Goal: Communication & Community: Ask a question

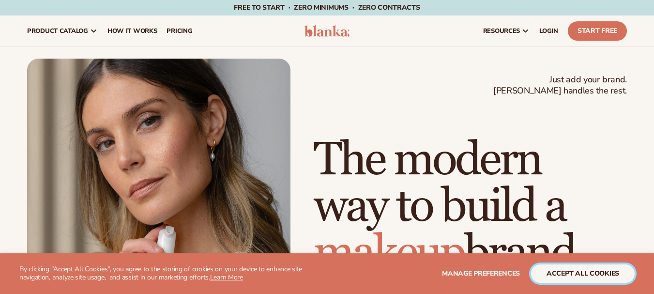
click at [551, 273] on button "accept all cookies" at bounding box center [583, 273] width 104 height 18
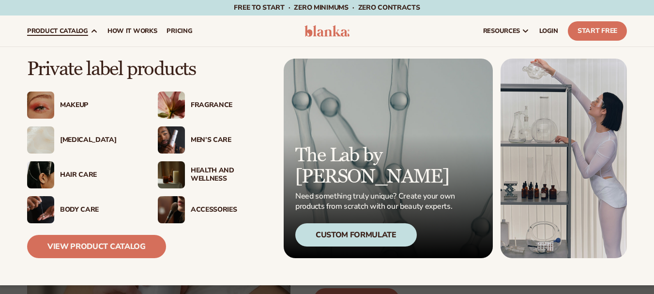
click at [64, 138] on div "[MEDICAL_DATA]" at bounding box center [99, 140] width 78 height 8
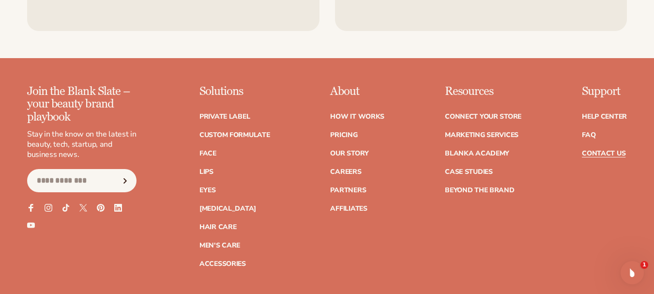
click at [610, 156] on link "Contact Us" at bounding box center [604, 153] width 44 height 7
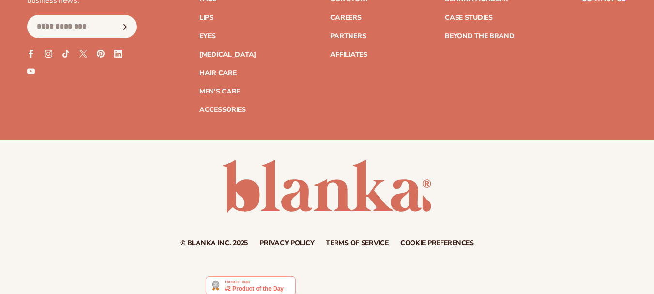
scroll to position [1248, 0]
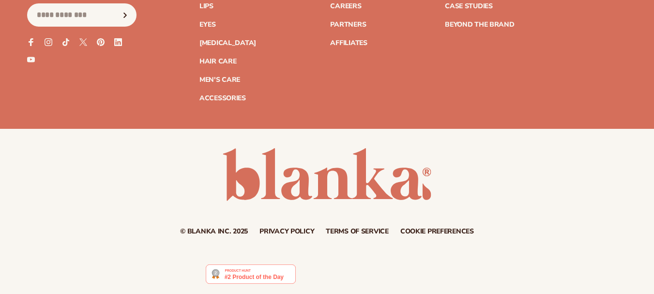
click at [250, 276] on img at bounding box center [251, 273] width 90 height 19
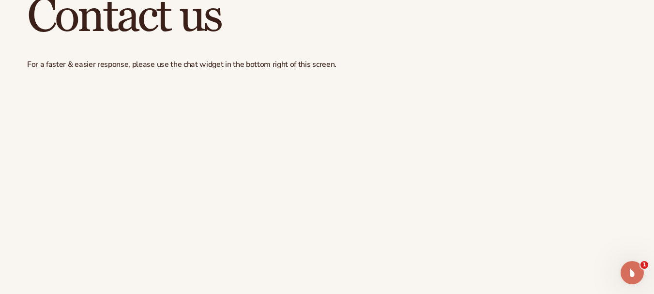
scroll to position [0, 0]
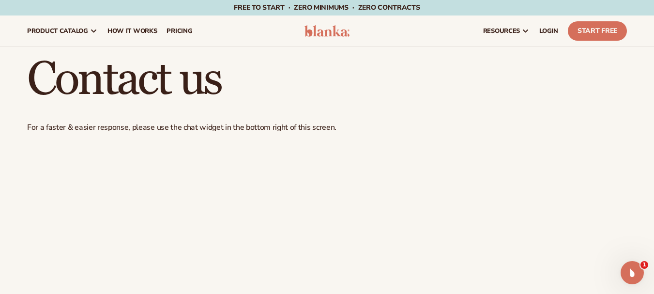
click at [338, 33] on img at bounding box center [328, 31] width 46 height 12
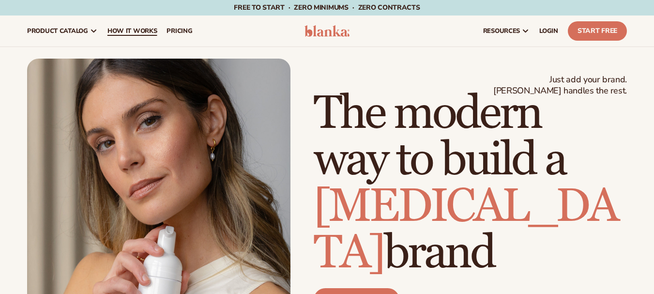
click at [135, 32] on span "How It Works" at bounding box center [133, 31] width 50 height 8
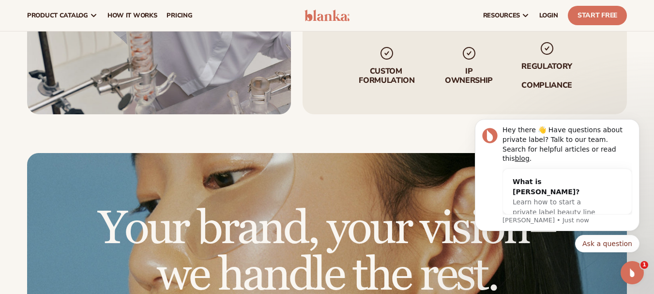
scroll to position [1692, 0]
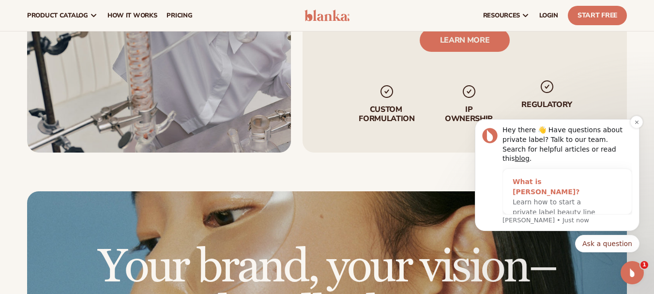
click at [552, 186] on div "What is [PERSON_NAME]?" at bounding box center [558, 187] width 90 height 20
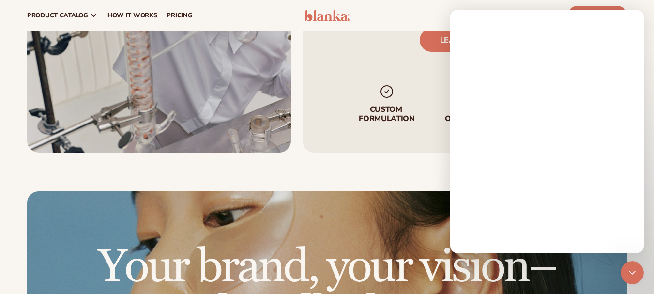
scroll to position [0, 0]
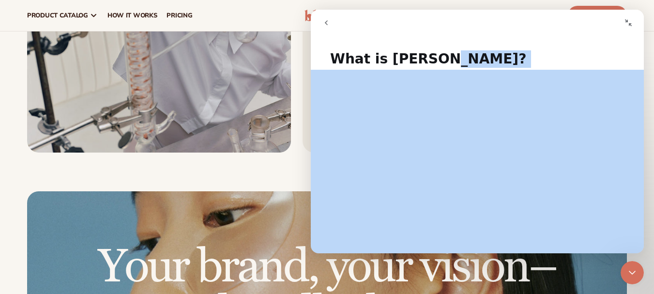
drag, startPoint x: 638, startPoint y: 69, endPoint x: 638, endPoint y: 136, distance: 66.8
click at [638, 136] on div "What is [PERSON_NAME]? Did this answer your question? 😞 😐 😃 Open in help center" at bounding box center [477, 147] width 333 height 213
click at [581, 55] on h1 "What is [PERSON_NAME]?" at bounding box center [477, 55] width 333 height 29
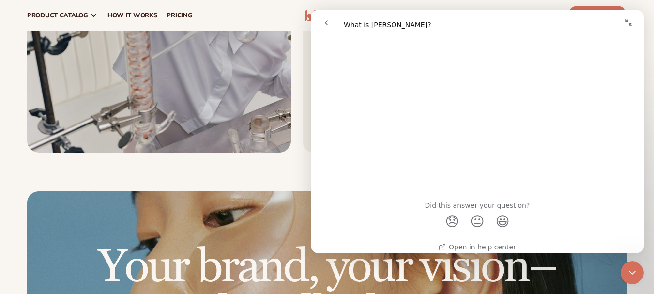
scroll to position [628, 0]
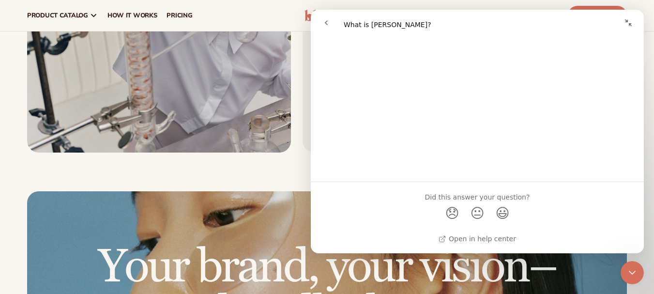
click at [328, 21] on icon "go back" at bounding box center [327, 23] width 8 height 8
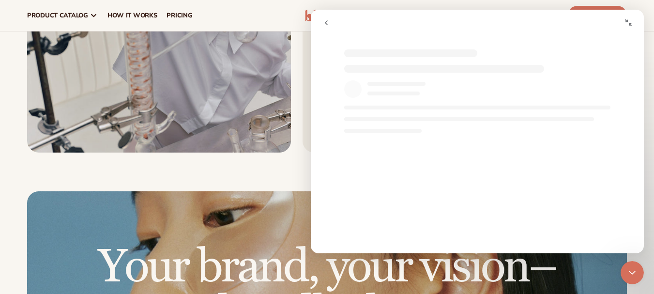
click at [326, 18] on button "go back" at bounding box center [326, 23] width 18 height 18
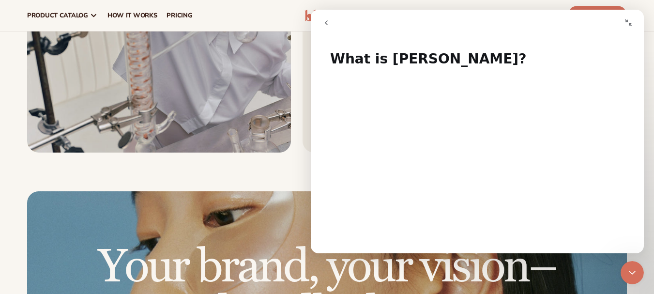
click at [325, 22] on icon "go back" at bounding box center [327, 23] width 8 height 8
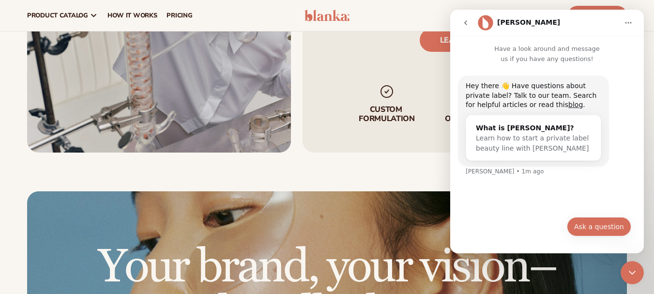
click at [600, 232] on button "Ask a question" at bounding box center [599, 226] width 64 height 19
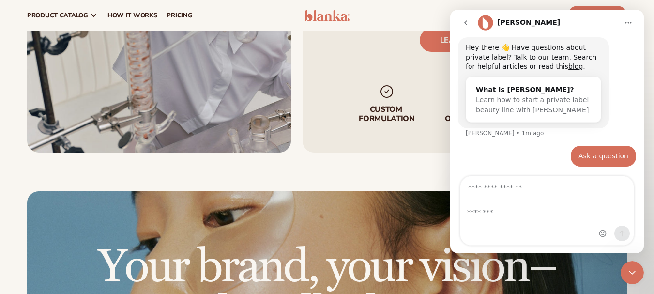
scroll to position [39, 0]
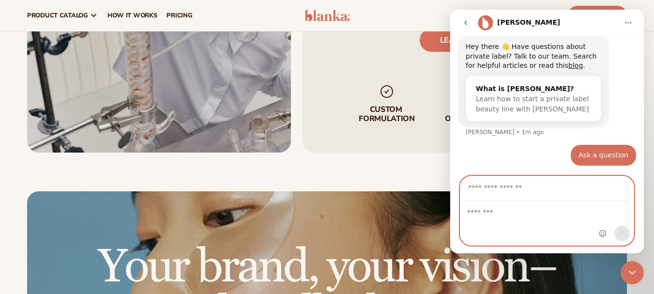
click at [515, 215] on textarea "Message…" at bounding box center [547, 210] width 173 height 16
click at [523, 182] on input "Your email" at bounding box center [547, 188] width 162 height 25
type input "**********"
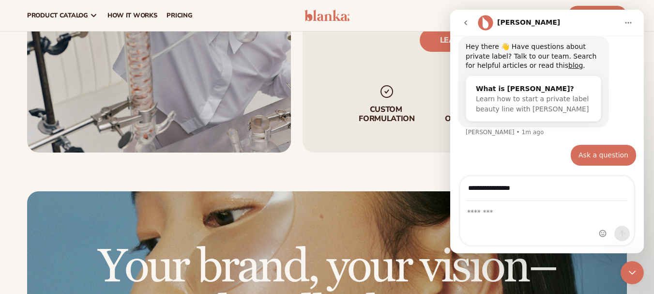
click at [498, 226] on div "Intercom messenger" at bounding box center [547, 224] width 173 height 44
click at [504, 220] on div "Intercom messenger" at bounding box center [547, 224] width 173 height 44
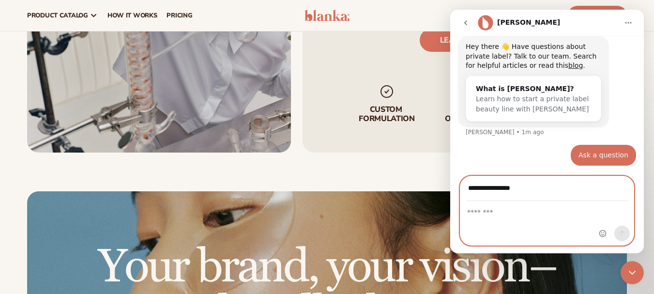
click at [504, 217] on textarea "Message…" at bounding box center [547, 210] width 173 height 16
click at [501, 216] on textarea "**********" at bounding box center [547, 210] width 173 height 16
click at [495, 216] on textarea "**********" at bounding box center [547, 210] width 173 height 16
click at [520, 213] on textarea "**********" at bounding box center [547, 210] width 173 height 16
type textarea "**********"
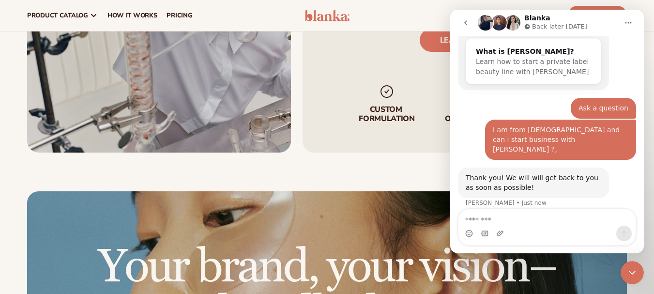
scroll to position [104, 0]
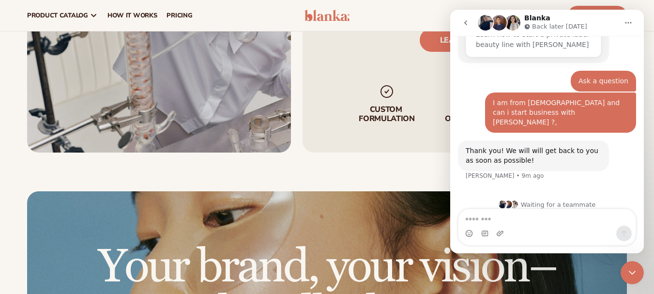
click at [413, 20] on div "resources connect your store" at bounding box center [495, 15] width 273 height 31
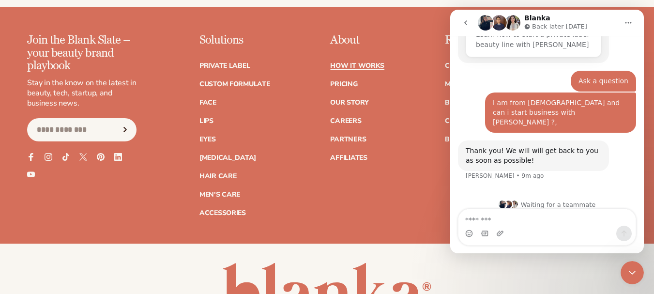
scroll to position [2381, 0]
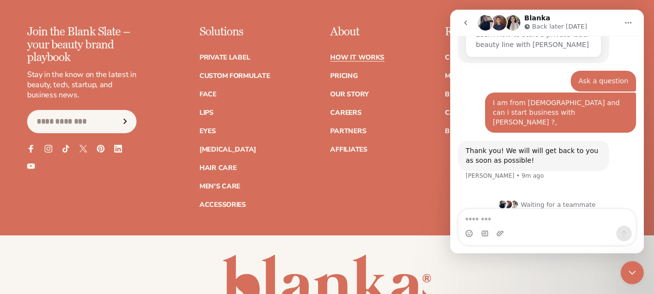
click at [410, 105] on div "Join the Blank Slate – your beauty brand playbook Stay in the know on the lates…" at bounding box center [327, 117] width 600 height 182
drag, startPoint x: 465, startPoint y: 22, endPoint x: 916, endPoint y: 13, distance: 451.6
click at [465, 22] on icon "go back" at bounding box center [466, 23] width 8 height 8
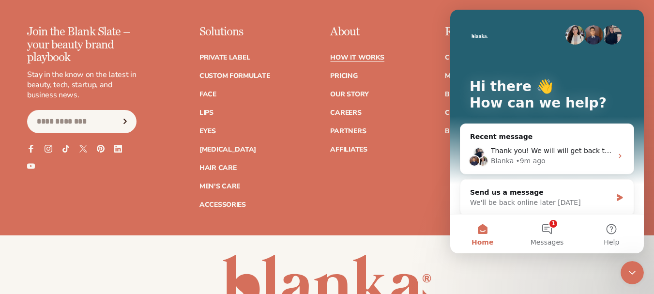
scroll to position [0, 0]
click at [431, 235] on div "© Blanka Inc. 2025 Privacy policy Terms of service Contact information Cookie p…" at bounding box center [327, 297] width 654 height 125
click at [110, 255] on div "© Blanka Inc. 2025 Privacy policy Terms of service Contact information Cookie p…" at bounding box center [327, 298] width 654 height 87
click at [405, 134] on div "Join the Blank Slate – your beauty brand playbook Stay in the know on the lates…" at bounding box center [327, 117] width 600 height 182
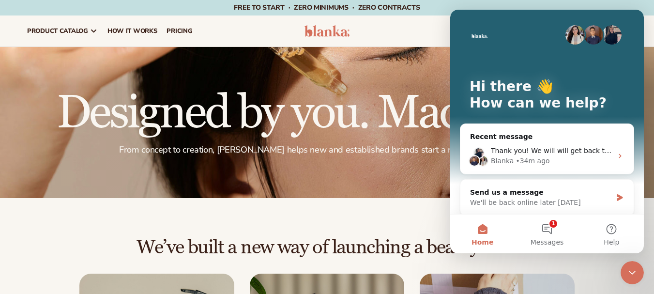
click at [404, 35] on div "resources connect your store" at bounding box center [495, 31] width 273 height 31
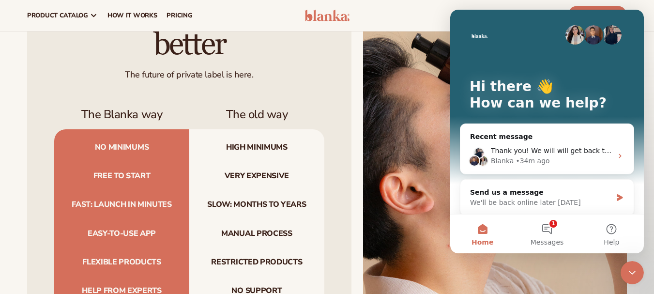
scroll to position [637, 0]
